Goal: Find contact information: Find contact information

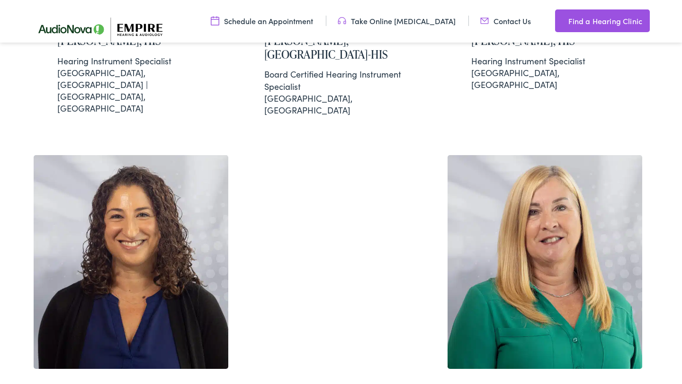
scroll to position [2273, 0]
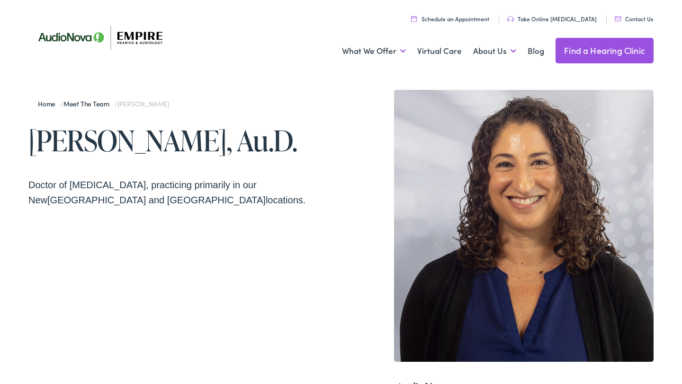
click at [630, 18] on link "Contact Us" at bounding box center [634, 19] width 38 height 8
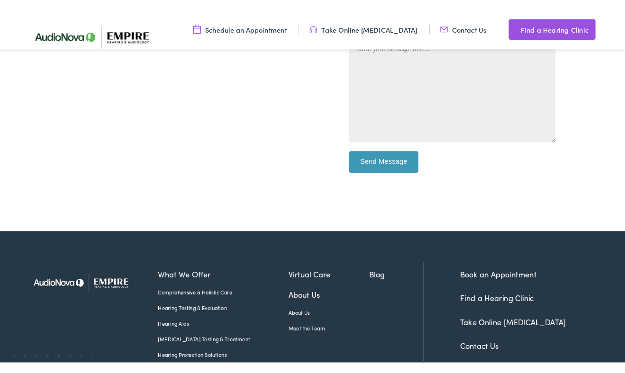
scroll to position [360, 0]
